Goal: Check status: Check status

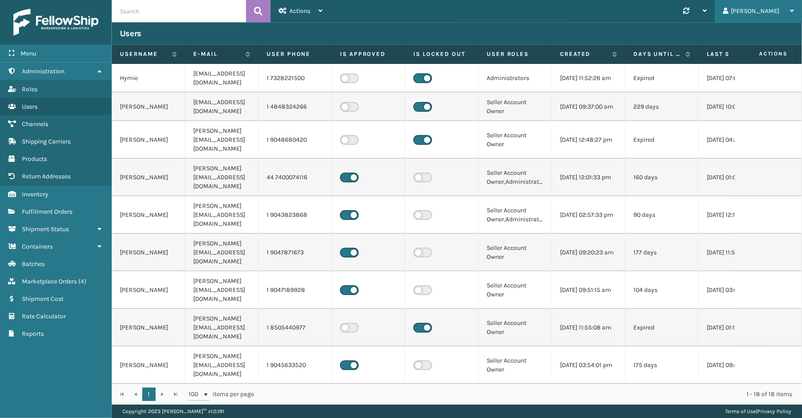
click at [772, 11] on div "[PERSON_NAME]" at bounding box center [757, 11] width 71 height 22
click at [708, 33] on li "Log Out" at bounding box center [741, 35] width 120 height 24
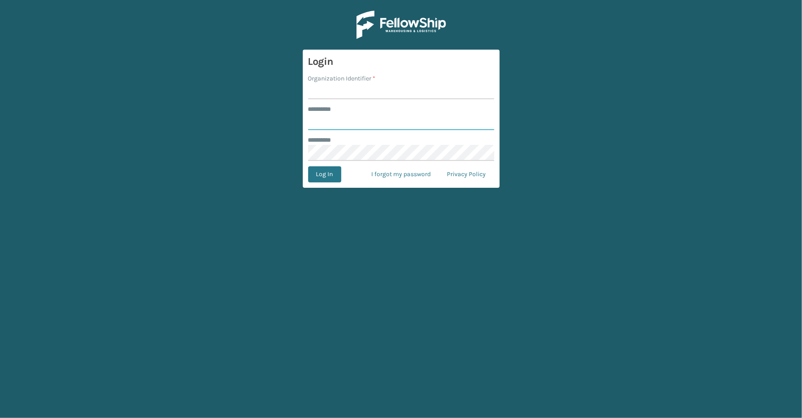
type input "*****"
type input "SleepGeekz"
click at [336, 177] on button "Log In" at bounding box center [324, 174] width 33 height 16
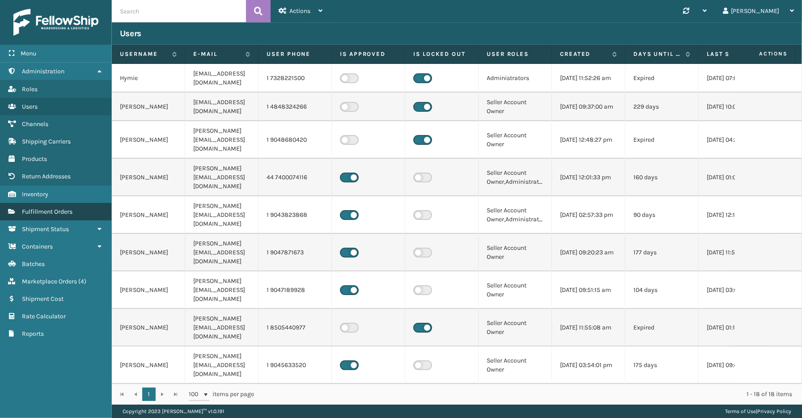
click at [67, 208] on span "Fulfillment Orders" at bounding box center [47, 212] width 51 height 8
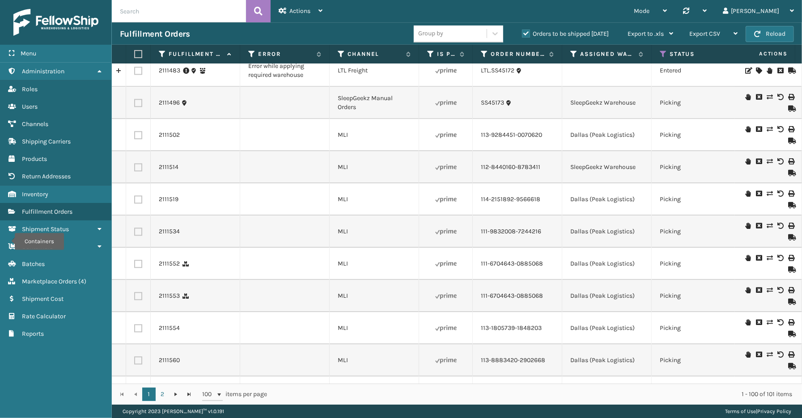
scroll to position [1440, 0]
click at [36, 225] on span "Shipment Status" at bounding box center [45, 229] width 47 height 8
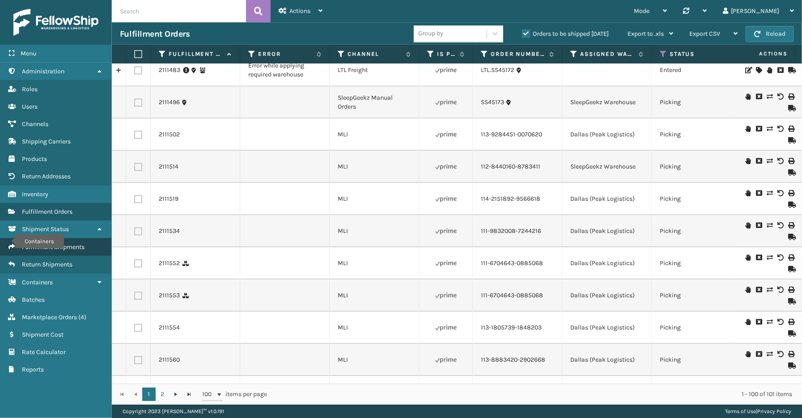
click at [82, 243] on span "Fulfillment Shipments" at bounding box center [53, 247] width 63 height 8
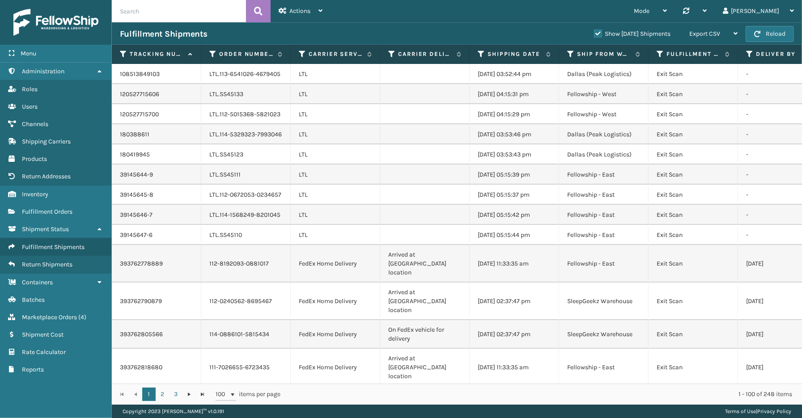
click at [594, 34] on label "Show [DATE] Shipments" at bounding box center [632, 34] width 76 height 8
click at [594, 34] on input "Show [DATE] Shipments" at bounding box center [594, 32] width 0 height 6
